Goal: Check status: Check status

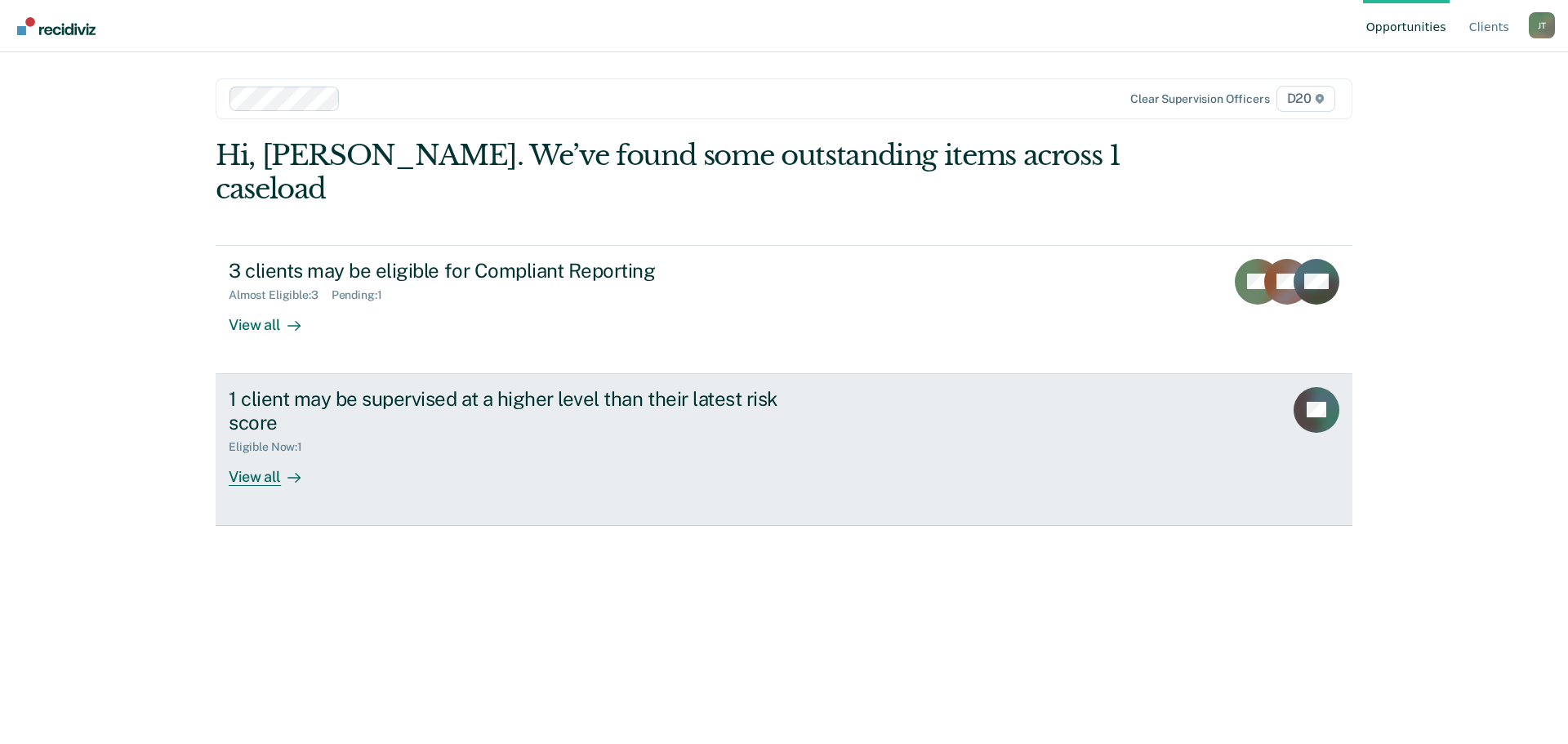
click at [239, 454] on div "View all" at bounding box center [274, 470] width 91 height 32
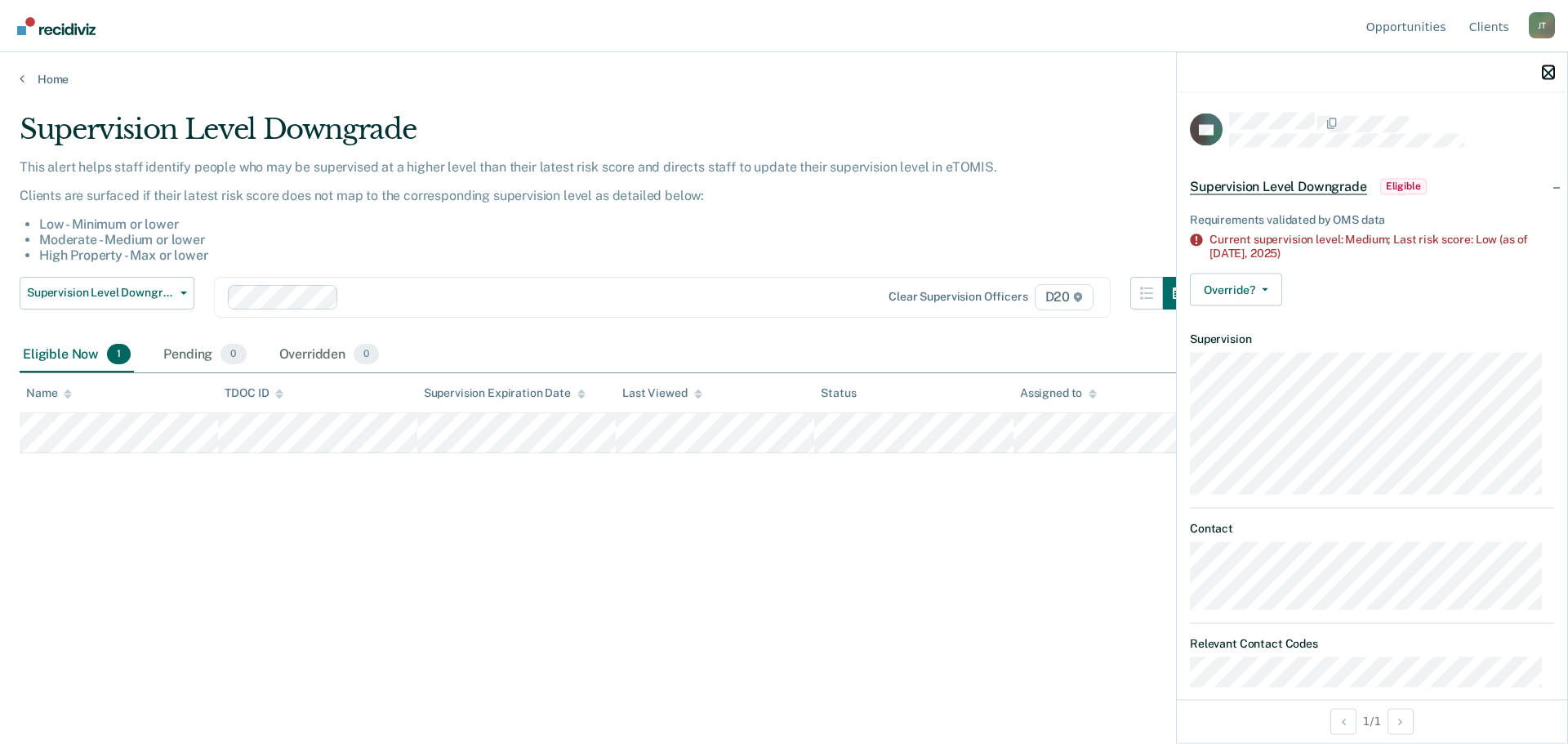
click at [1550, 67] on icon "button" at bounding box center [1548, 73] width 12 height 12
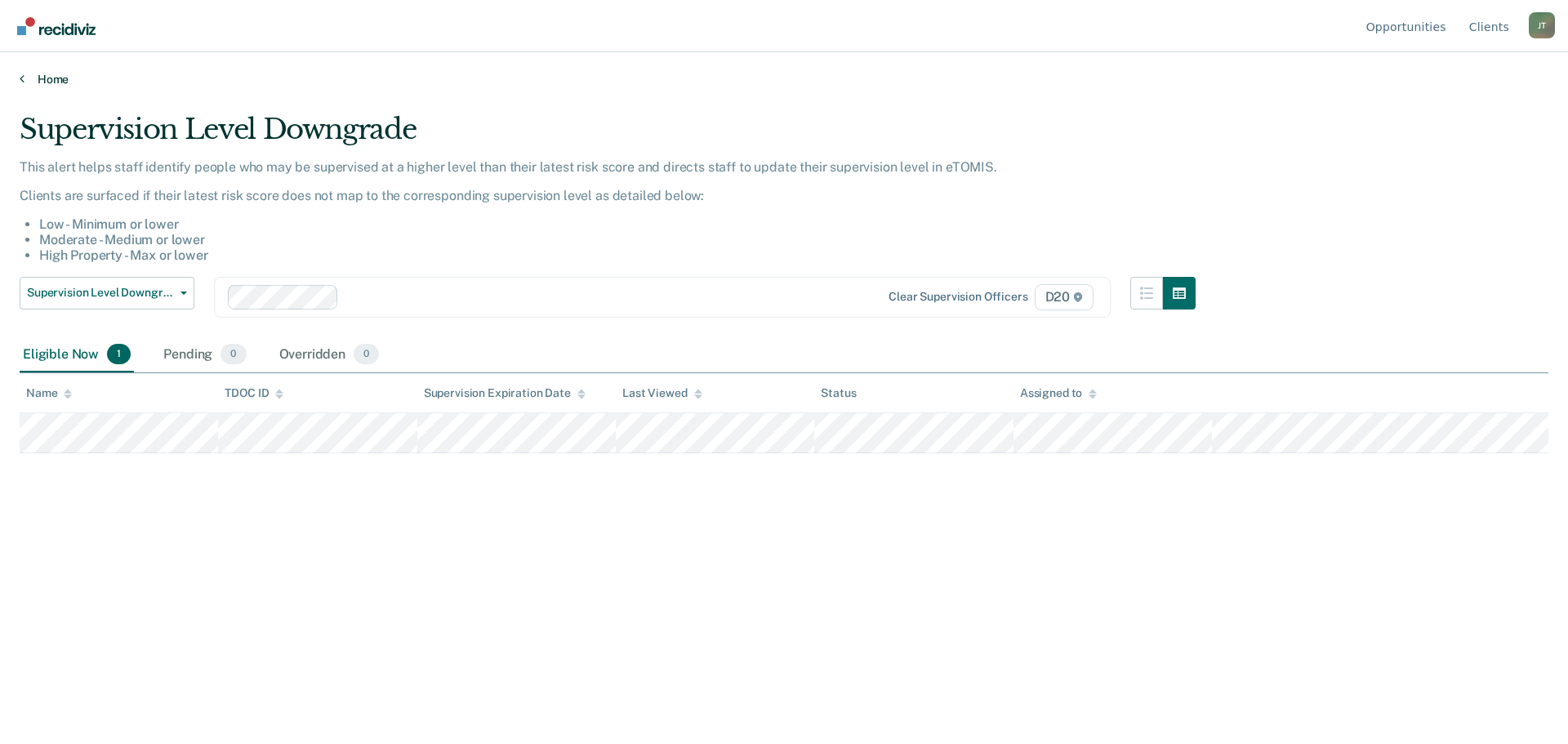
click at [40, 82] on link "Home" at bounding box center [784, 78] width 1528 height 15
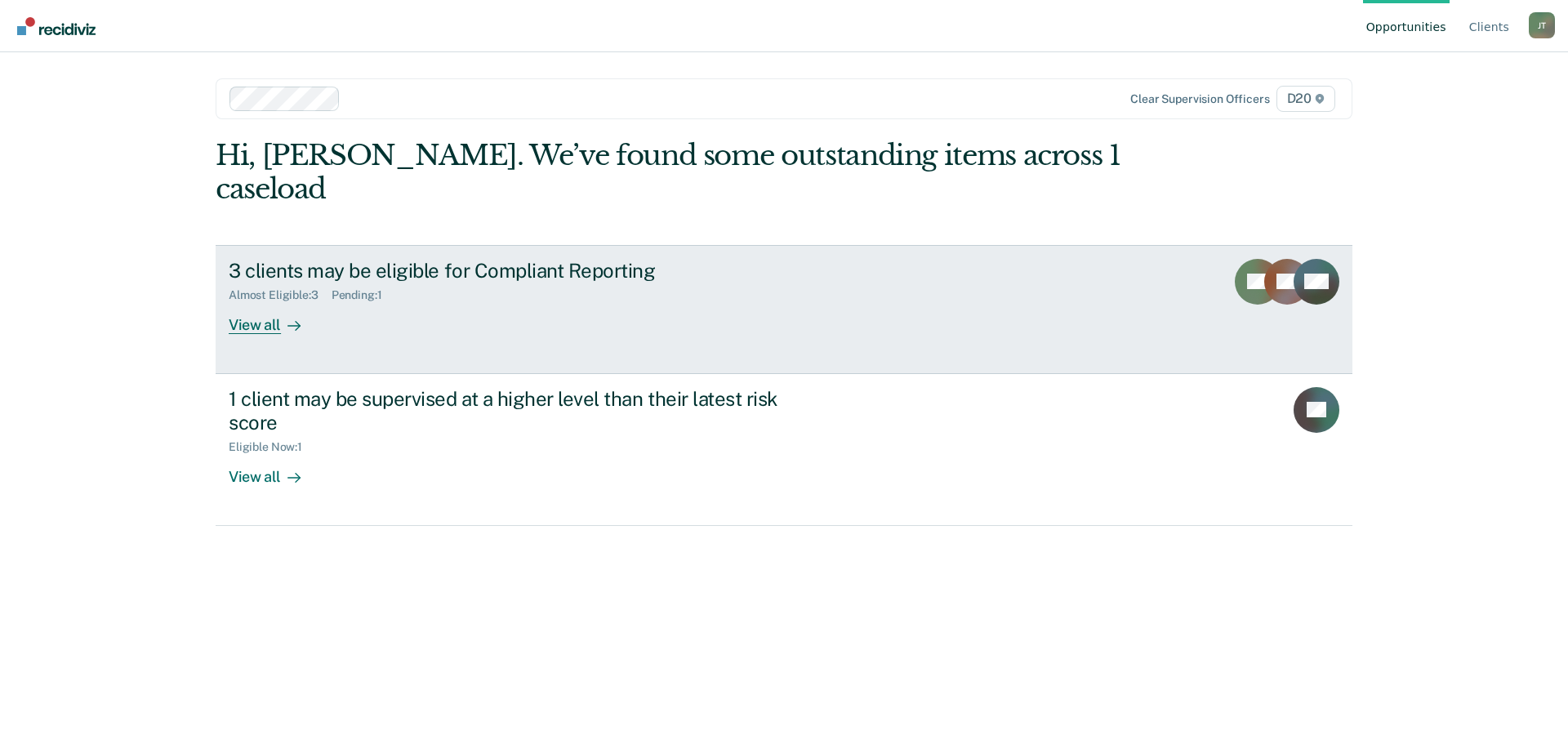
click at [402, 259] on div "3 clients may be eligible for Compliant Reporting" at bounding box center [514, 271] width 573 height 24
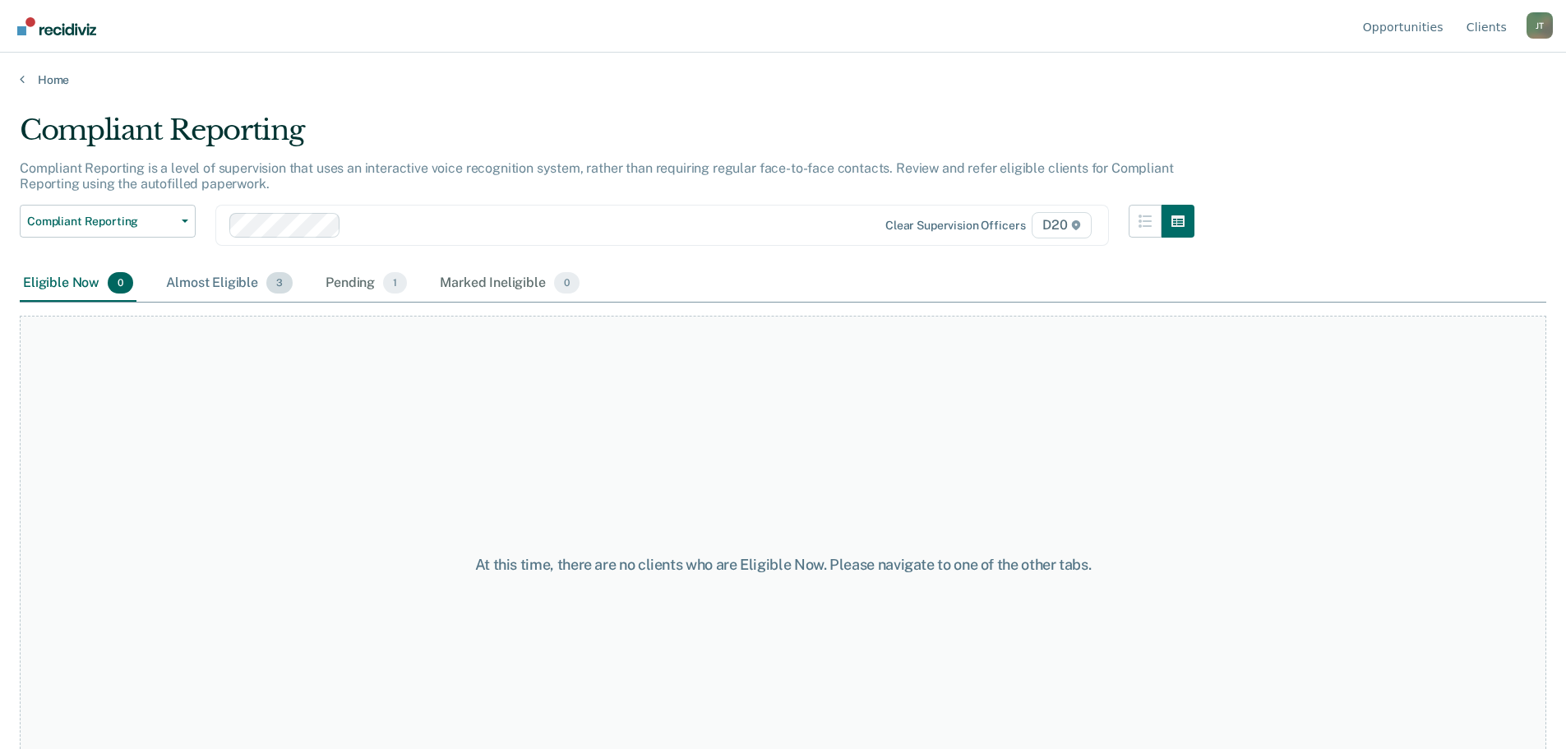
click at [210, 285] on div "Almost Eligible 3" at bounding box center [229, 284] width 133 height 36
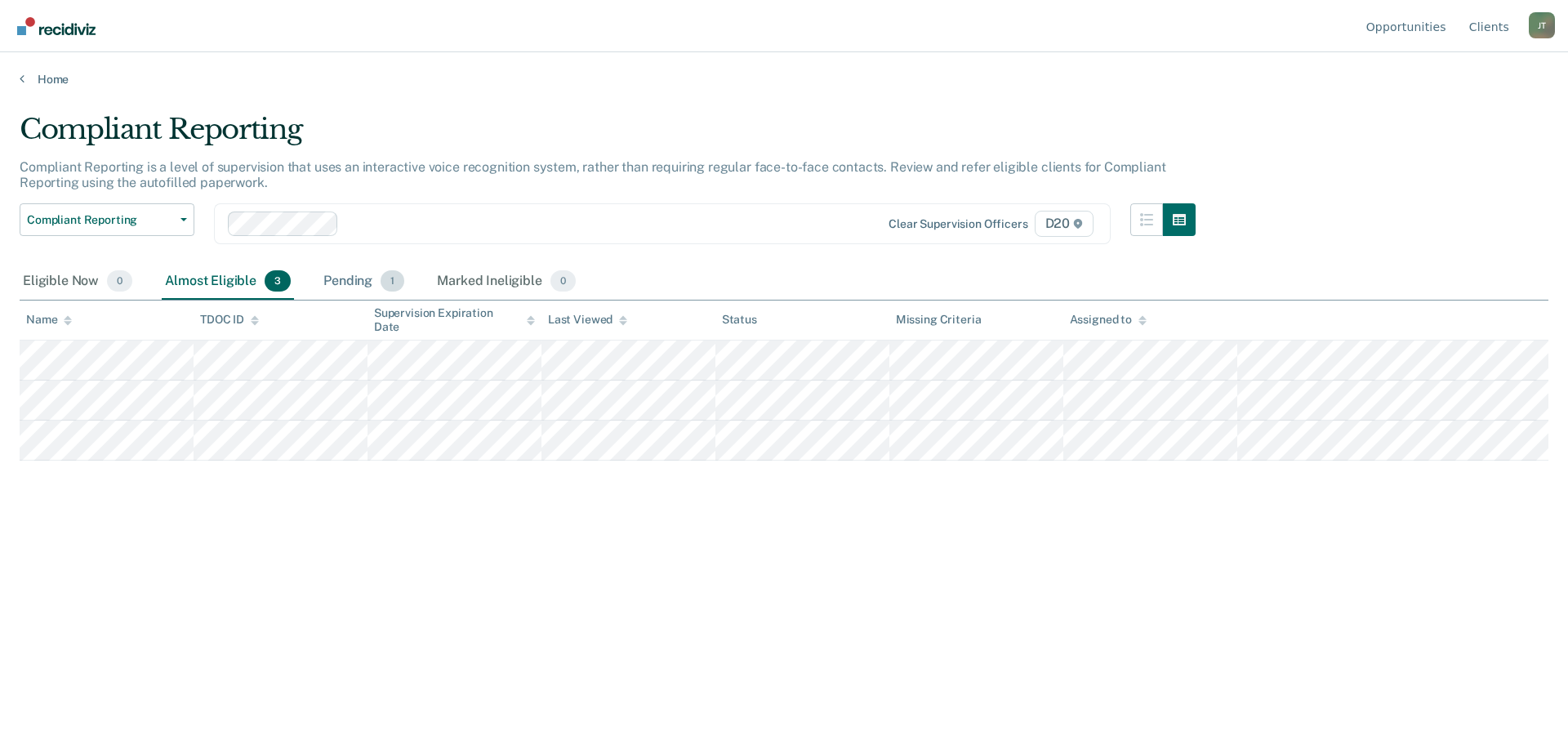
click at [328, 277] on div "Pending 1" at bounding box center [363, 282] width 87 height 36
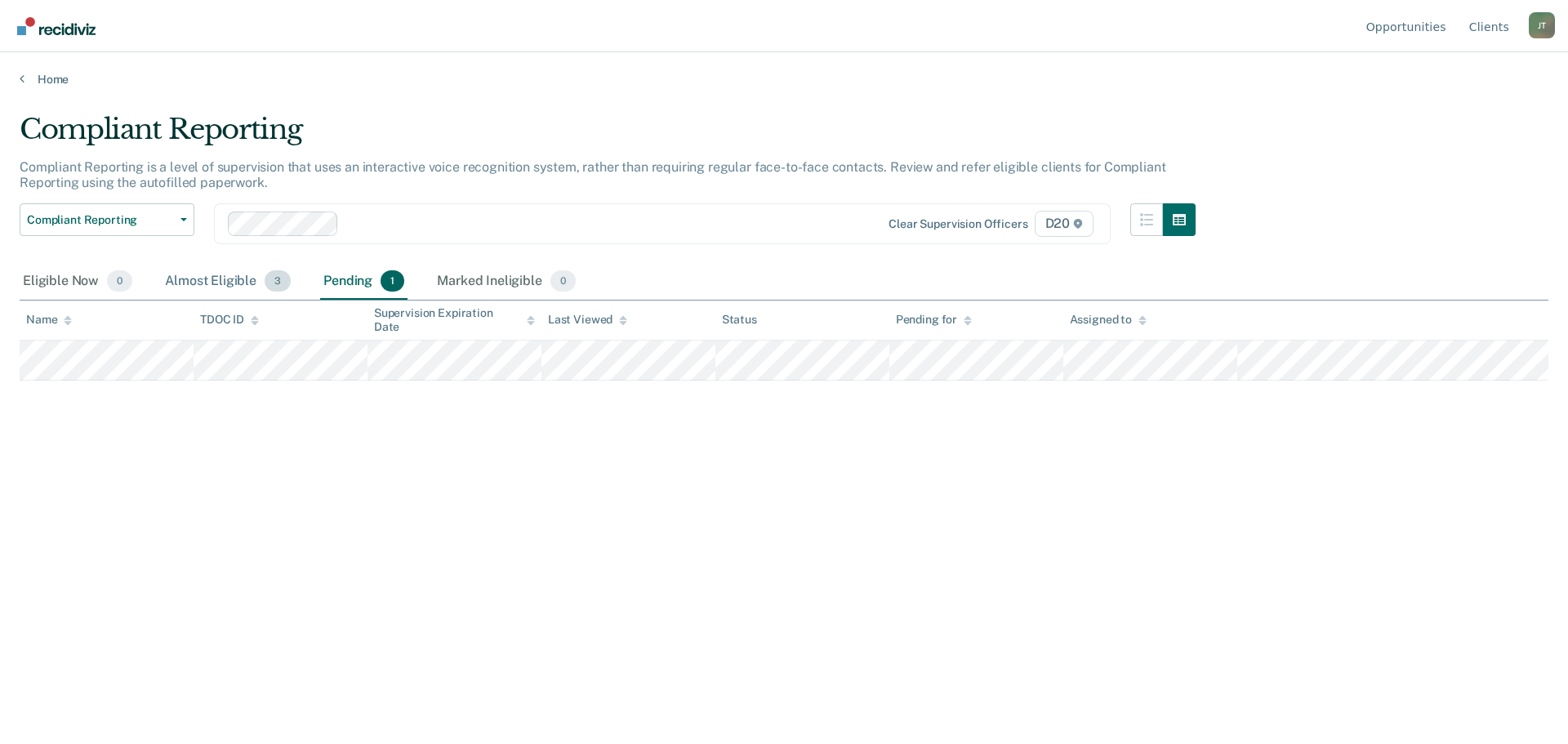
click at [204, 278] on div "Almost Eligible 3" at bounding box center [227, 282] width 132 height 36
